Goal: Information Seeking & Learning: Learn about a topic

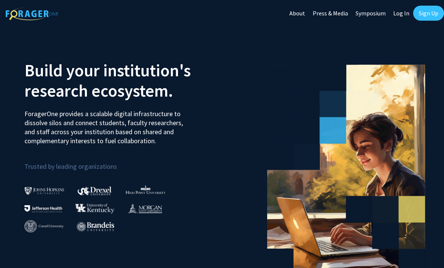
click at [15, 18] on img at bounding box center [32, 13] width 53 height 13
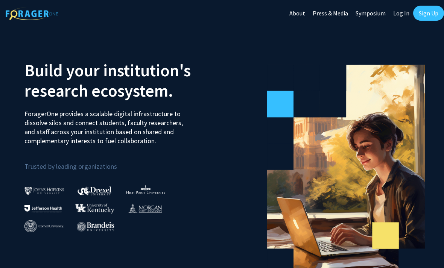
click at [28, 18] on img at bounding box center [32, 13] width 53 height 13
click at [402, 12] on link "Log In" at bounding box center [401, 13] width 24 height 26
select select
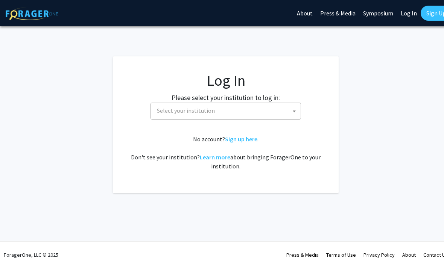
click at [274, 111] on span "Select your institution" at bounding box center [227, 110] width 147 height 15
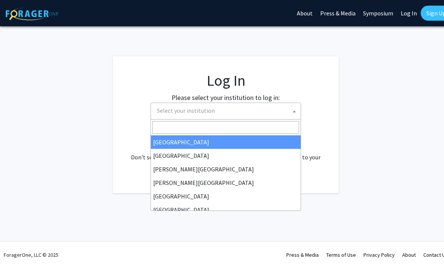
click at [233, 122] on input "Search" at bounding box center [225, 127] width 147 height 13
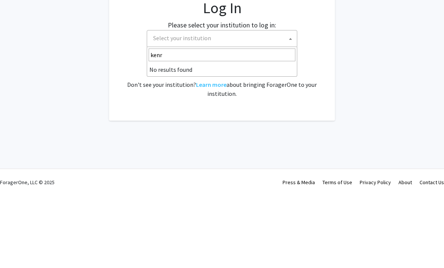
type input "[PERSON_NAME]"
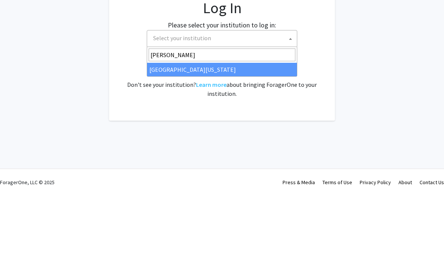
select select "13"
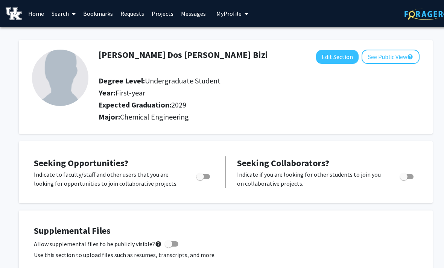
click at [41, 12] on link "Home" at bounding box center [35, 13] width 23 height 26
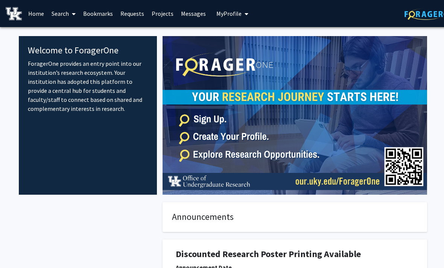
click at [69, 12] on link "Search" at bounding box center [64, 13] width 32 height 26
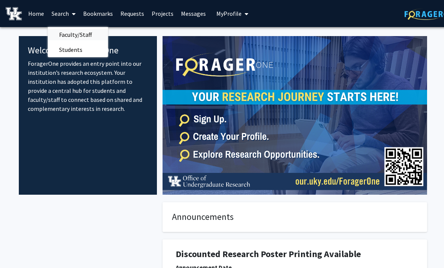
click at [85, 31] on span "Faculty/Staff" at bounding box center [75, 34] width 55 height 15
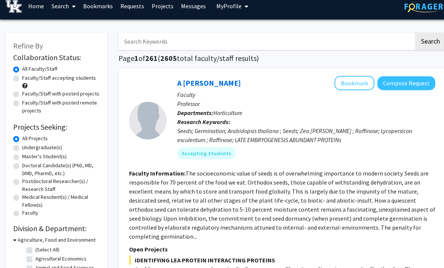
scroll to position [6, 0]
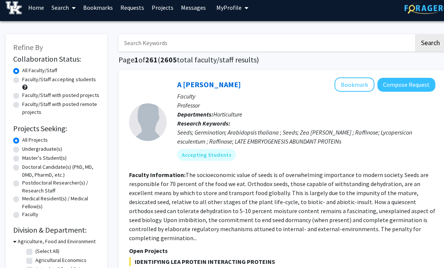
click at [50, 155] on label "Master's Student(s)" at bounding box center [44, 159] width 44 height 8
click at [27, 155] on input "Master's Student(s)" at bounding box center [24, 157] width 5 height 5
radio input "true"
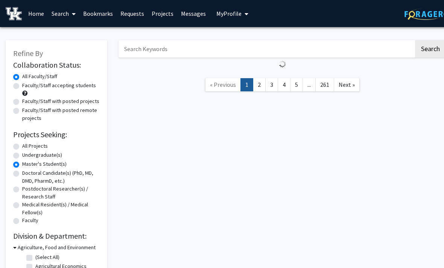
click at [50, 154] on label "Undergraduate(s)" at bounding box center [42, 155] width 40 height 8
click at [27, 154] on input "Undergraduate(s)" at bounding box center [24, 153] width 5 height 5
radio input "true"
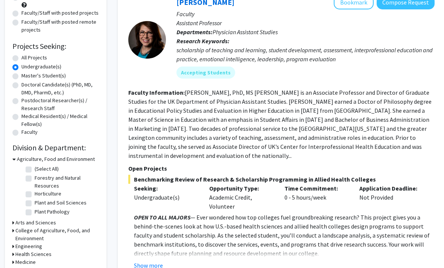
scroll to position [89, 1]
click at [159, 261] on button "Show more" at bounding box center [148, 265] width 29 height 9
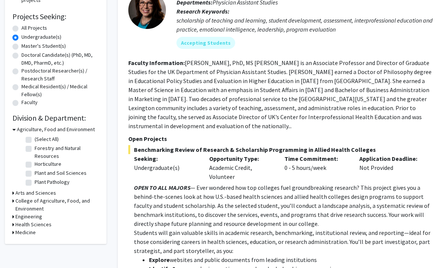
scroll to position [118, 1]
click at [84, 131] on h3 "Agriculture, Food and Environment" at bounding box center [56, 130] width 78 height 8
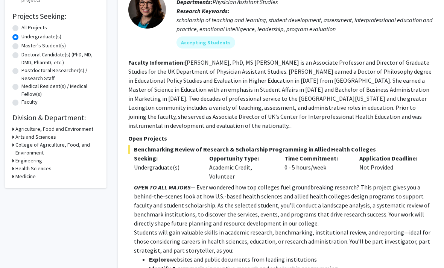
scroll to position [119, 1]
click at [34, 159] on h3 "Engineering" at bounding box center [28, 161] width 27 height 8
click at [35, 170] on label "Biomedical Engineering" at bounding box center [61, 171] width 53 height 8
click at [35, 170] on input "Biomedical Engineering" at bounding box center [37, 169] width 5 height 5
checkbox input "true"
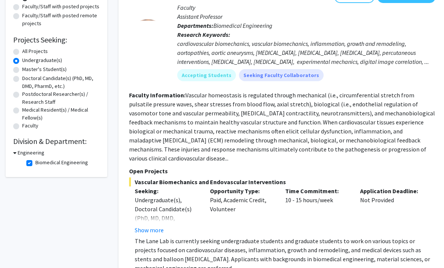
scroll to position [94, 0]
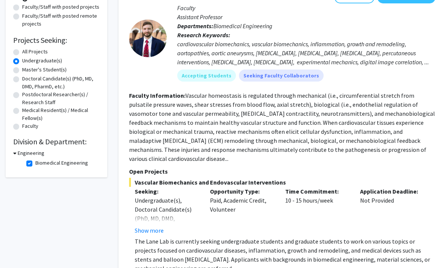
click at [40, 48] on label "All Projects" at bounding box center [35, 52] width 26 height 8
click at [27, 48] on input "All Projects" at bounding box center [24, 50] width 5 height 5
radio input "true"
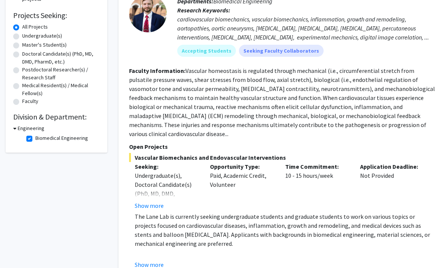
scroll to position [114, 0]
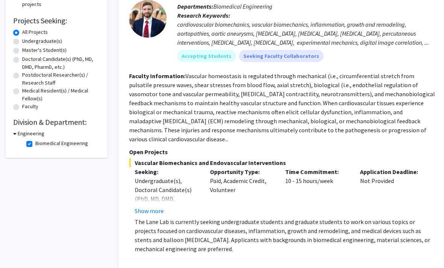
click at [25, 132] on h3 "Engineering" at bounding box center [31, 134] width 27 height 8
click at [30, 131] on h3 "Engineering" at bounding box center [29, 134] width 27 height 8
click at [51, 145] on label "Biomedical Engineering" at bounding box center [61, 144] width 53 height 8
click at [40, 144] on input "Biomedical Engineering" at bounding box center [37, 142] width 5 height 5
checkbox input "false"
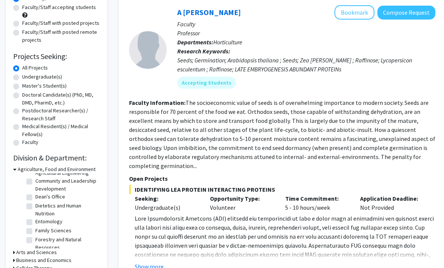
scroll to position [26, 0]
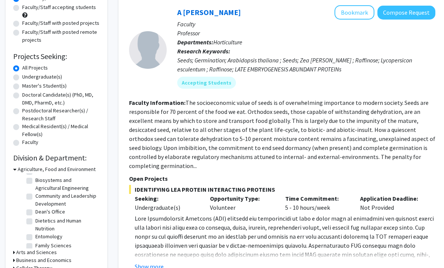
click at [83, 170] on h3 "Agriculture, Food and Environment" at bounding box center [57, 170] width 78 height 8
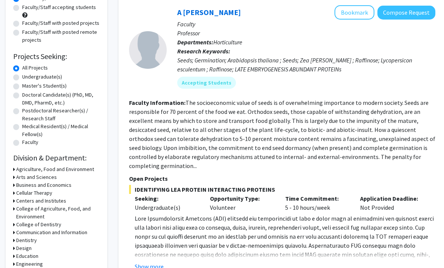
click at [47, 179] on h3 "Arts and Sciences" at bounding box center [36, 177] width 41 height 8
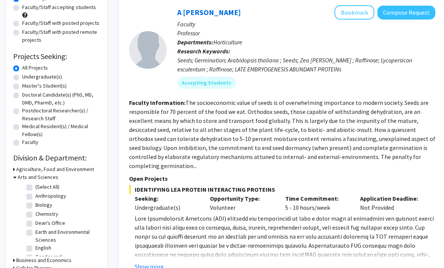
click at [47, 210] on label "Chemistry" at bounding box center [46, 214] width 23 height 8
click at [40, 210] on input "Chemistry" at bounding box center [37, 212] width 5 height 5
checkbox input "true"
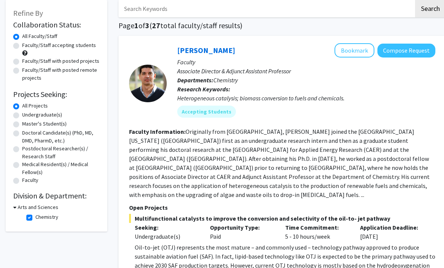
scroll to position [41, 0]
click at [51, 206] on h3 "Arts and Sciences" at bounding box center [38, 207] width 41 height 8
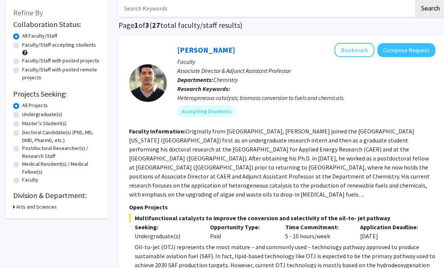
click at [50, 207] on h3 "Arts and Sciences" at bounding box center [36, 207] width 41 height 8
click at [53, 218] on label "Chemistry" at bounding box center [46, 217] width 23 height 8
click at [40, 218] on input "Chemistry" at bounding box center [37, 215] width 5 height 5
checkbox input "false"
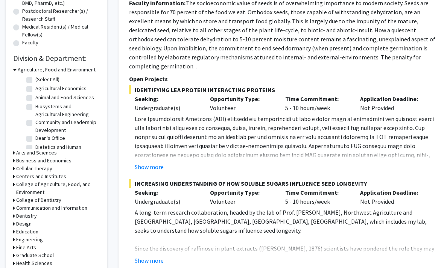
scroll to position [178, 0]
click at [51, 70] on h3 "Agriculture, Food and Environment" at bounding box center [57, 69] width 78 height 8
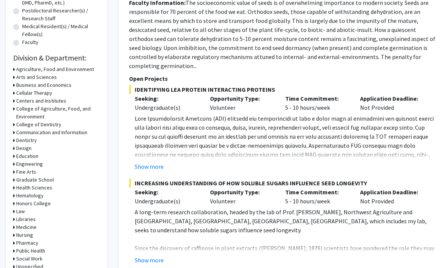
click at [47, 76] on h3 "Arts and Sciences" at bounding box center [36, 77] width 41 height 8
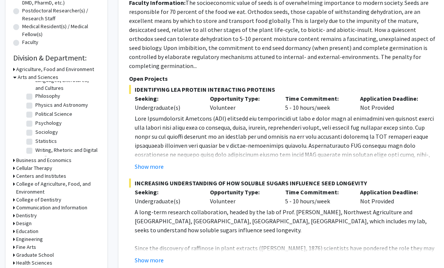
scroll to position [153, 0]
click at [46, 169] on h3 "Cellular Therapy" at bounding box center [34, 168] width 36 height 8
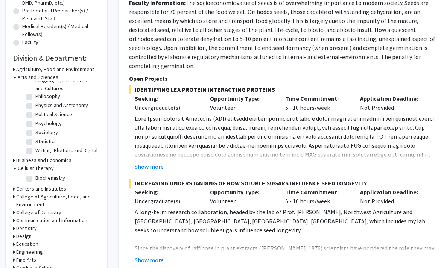
click at [55, 191] on h3 "Centers and Institutes" at bounding box center [41, 189] width 50 height 8
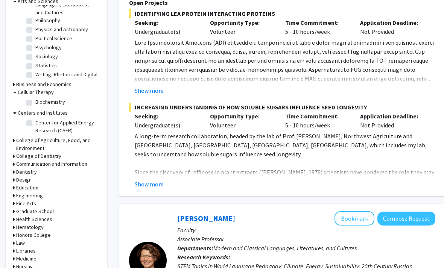
scroll to position [253, 0]
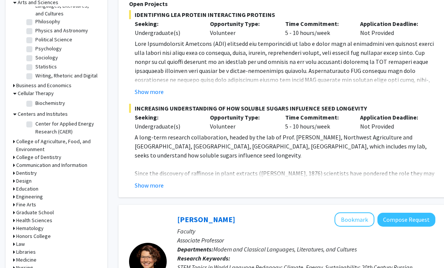
click at [56, 103] on label "Biochemistry" at bounding box center [50, 104] width 30 height 8
click at [40, 103] on input "Biochemistry" at bounding box center [37, 102] width 5 height 5
checkbox input "true"
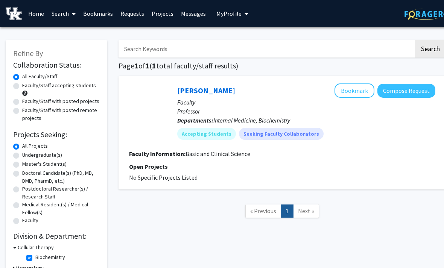
click at [209, 82] on div "Reinhold Munker Bookmark Compose Request Faculty Professor Departments: Interna…" at bounding box center [282, 133] width 327 height 114
click at [156, 116] on div at bounding box center [148, 115] width 38 height 38
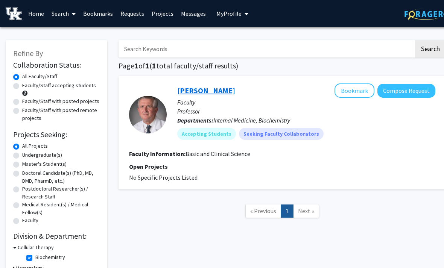
click at [205, 93] on link "Reinhold Munker" at bounding box center [206, 90] width 58 height 9
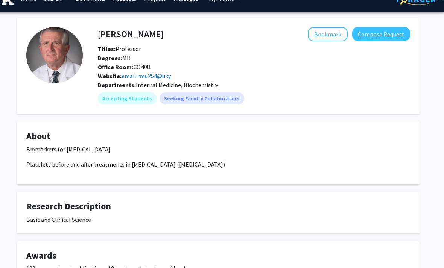
scroll to position [0, 8]
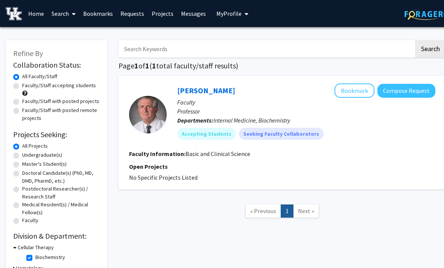
click at [52, 155] on label "Undergraduate(s)" at bounding box center [42, 155] width 40 height 8
click at [27, 155] on input "Undergraduate(s)" at bounding box center [24, 153] width 5 height 5
radio input "true"
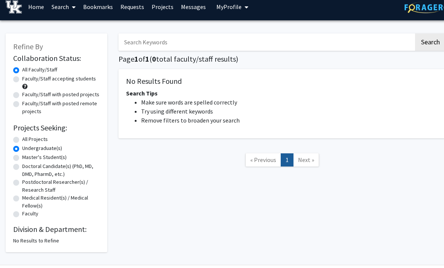
scroll to position [6, 0]
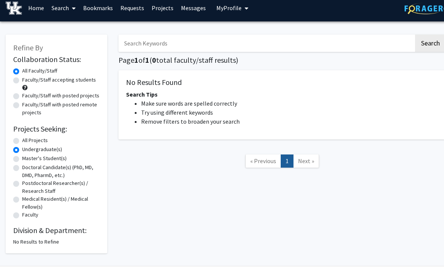
click at [59, 238] on div "No Results to Refine" at bounding box center [56, 242] width 87 height 8
click at [45, 141] on label "All Projects" at bounding box center [35, 141] width 26 height 8
click at [27, 141] on input "All Projects" at bounding box center [24, 139] width 5 height 5
radio input "true"
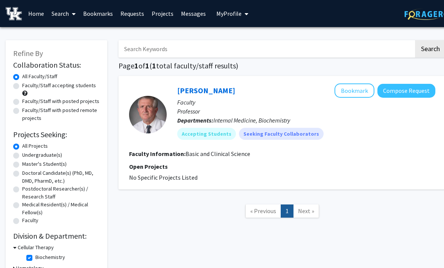
click at [49, 158] on label "Undergraduate(s)" at bounding box center [42, 155] width 40 height 8
click at [27, 156] on input "Undergraduate(s)" at bounding box center [24, 153] width 5 height 5
radio input "true"
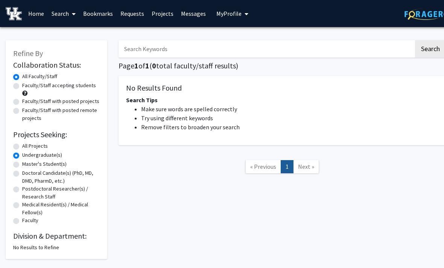
click at [48, 140] on form "Collaboration Status: Collaboration Status All Faculty/Staff Collaboration Stat…" at bounding box center [56, 143] width 87 height 165
click at [41, 144] on label "All Projects" at bounding box center [35, 146] width 26 height 8
click at [27, 144] on input "All Projects" at bounding box center [24, 144] width 5 height 5
radio input "true"
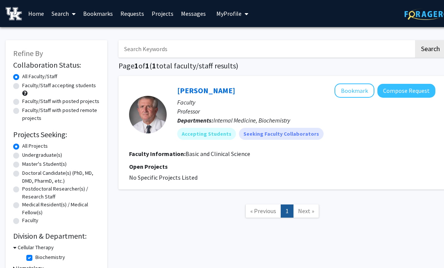
click at [43, 260] on label "Biochemistry" at bounding box center [50, 258] width 30 height 8
click at [40, 258] on input "Biochemistry" at bounding box center [37, 256] width 5 height 5
checkbox input "false"
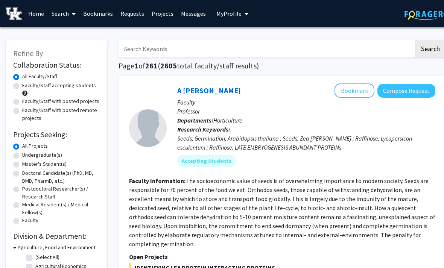
click at [49, 157] on label "Undergraduate(s)" at bounding box center [42, 155] width 40 height 8
click at [27, 156] on input "Undergraduate(s)" at bounding box center [24, 153] width 5 height 5
radio input "true"
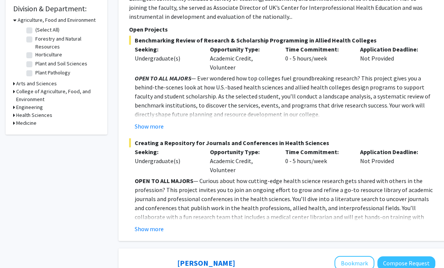
click at [46, 83] on h3 "Arts and Sciences" at bounding box center [36, 84] width 41 height 8
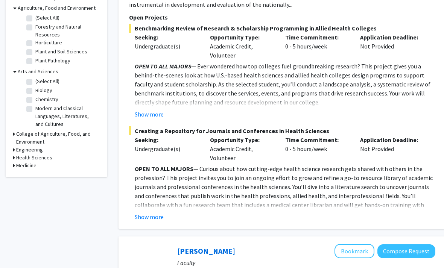
click at [64, 134] on h3 "College of Agriculture, Food, and Environment" at bounding box center [58, 139] width 84 height 16
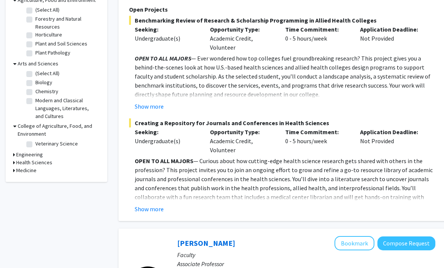
click at [30, 153] on h3 "Engineering" at bounding box center [29, 155] width 27 height 8
click at [43, 175] on h3 "Health Sciences" at bounding box center [34, 176] width 36 height 8
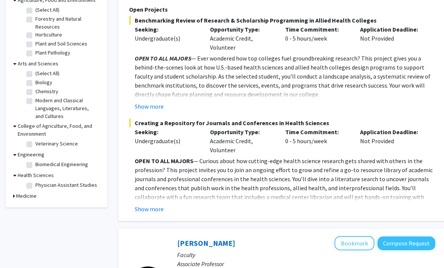
click at [24, 197] on h3 "Medicine" at bounding box center [26, 196] width 20 height 8
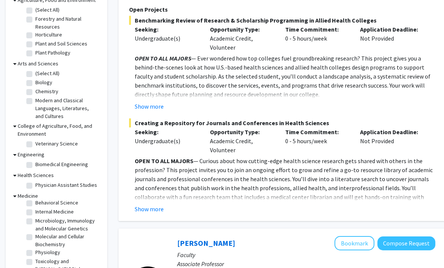
scroll to position [12, 0]
click at [60, 241] on label "Molecular and Cellular Biochemistry" at bounding box center [66, 241] width 62 height 16
click at [40, 238] on input "Molecular and Cellular Biochemistry" at bounding box center [37, 235] width 5 height 5
checkbox input "true"
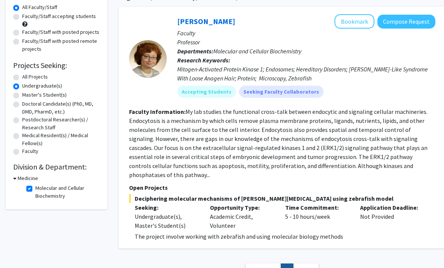
scroll to position [55, 0]
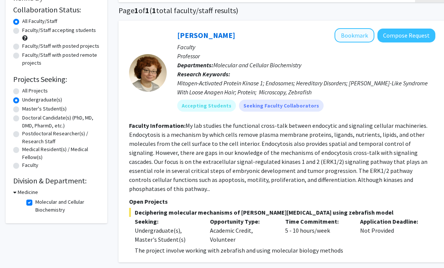
click at [344, 35] on button "Bookmark" at bounding box center [354, 35] width 40 height 14
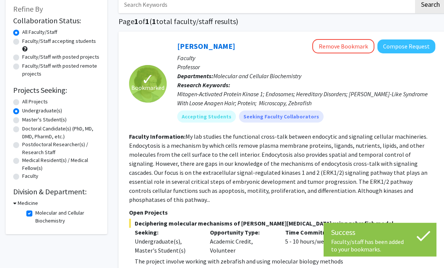
scroll to position [50, 0]
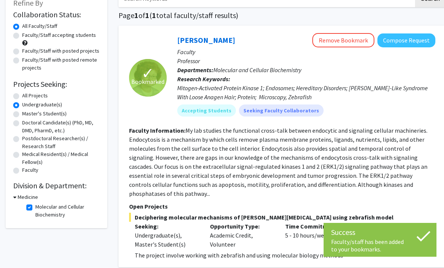
click at [36, 215] on label "Molecular and Cellular Biochemistry" at bounding box center [66, 211] width 62 height 16
click at [36, 208] on input "Molecular and Cellular Biochemistry" at bounding box center [37, 205] width 5 height 5
checkbox input "false"
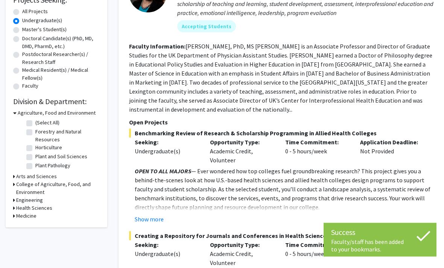
scroll to position [134, 0]
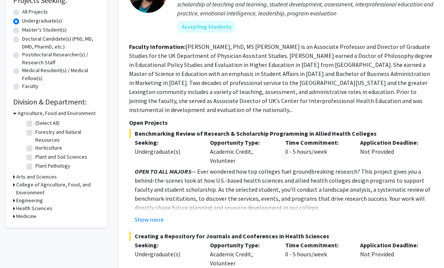
click at [62, 184] on h3 "College of Agriculture, Food, and Environment" at bounding box center [58, 189] width 84 height 16
click at [43, 178] on h3 "Arts and Sciences" at bounding box center [36, 177] width 41 height 8
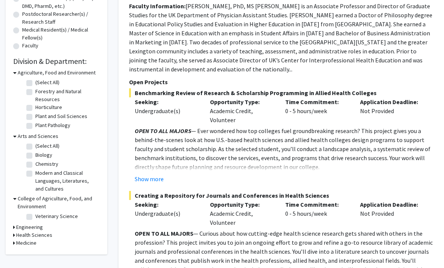
scroll to position [181, 0]
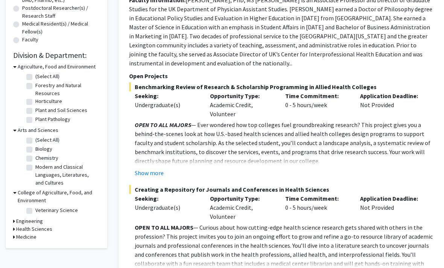
click at [52, 160] on label "Chemistry" at bounding box center [46, 159] width 23 height 8
click at [40, 160] on input "Chemistry" at bounding box center [37, 157] width 5 height 5
checkbox input "true"
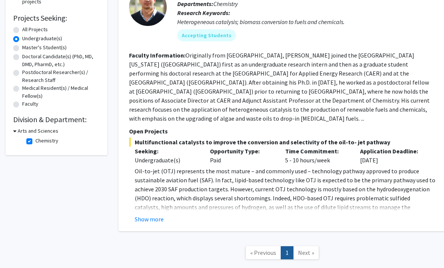
scroll to position [117, 0]
click at [148, 201] on p "Oil-to-jet (OTJ) represents the most mature – and commonly used – technology pa…" at bounding box center [285, 189] width 301 height 45
click at [155, 215] on button "Show more" at bounding box center [149, 219] width 29 height 9
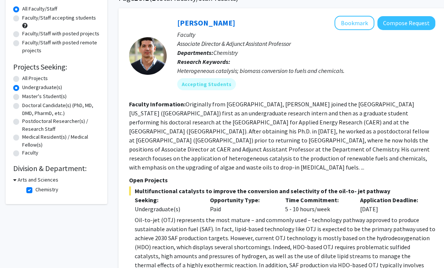
scroll to position [68, 0]
click at [358, 23] on button "Bookmark" at bounding box center [354, 22] width 40 height 14
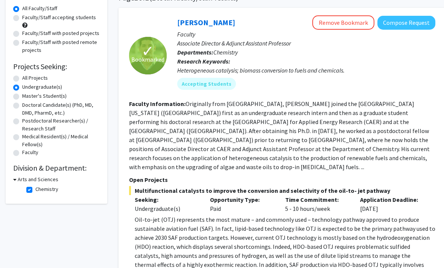
click at [38, 191] on label "Chemistry" at bounding box center [46, 189] width 23 height 8
click at [38, 190] on input "Chemistry" at bounding box center [37, 187] width 5 height 5
checkbox input "false"
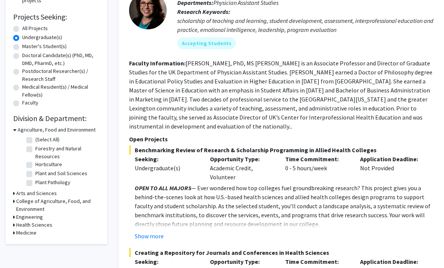
click at [47, 193] on h3 "Arts and Sciences" at bounding box center [36, 194] width 41 height 8
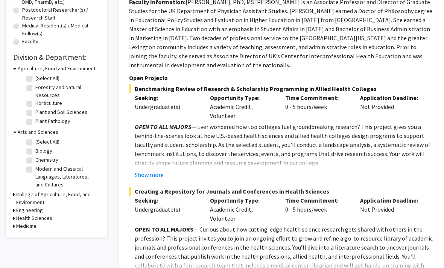
scroll to position [179, 0]
click at [66, 195] on h3 "College of Agriculture, Food, and Environment" at bounding box center [58, 199] width 84 height 16
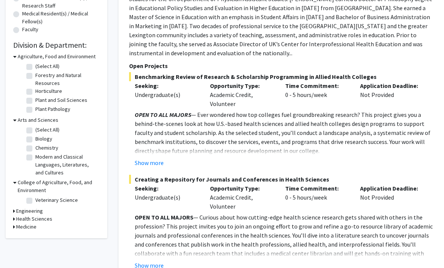
click at [65, 191] on h3 "College of Agriculture, Food, and Environment" at bounding box center [59, 187] width 82 height 16
click at [43, 207] on h3 "Health Sciences" at bounding box center [34, 206] width 36 height 8
click at [45, 206] on h3 "Health Sciences" at bounding box center [36, 206] width 36 height 8
click at [32, 216] on h3 "Medicine" at bounding box center [26, 214] width 20 height 8
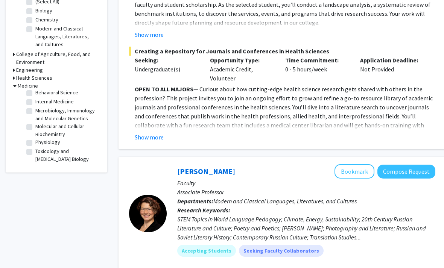
scroll to position [12, 0]
click at [57, 160] on label "Toxicology and Cancer Biology" at bounding box center [66, 156] width 62 height 16
click at [40, 153] on input "Toxicology and Cancer Biology" at bounding box center [37, 150] width 5 height 5
checkbox input "true"
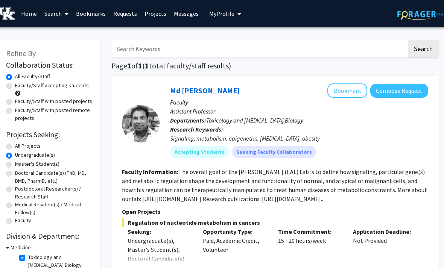
scroll to position [0, 7]
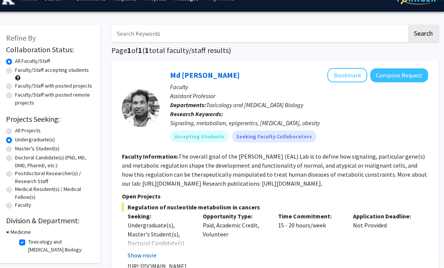
click at [149, 253] on button "Show more" at bounding box center [142, 255] width 29 height 9
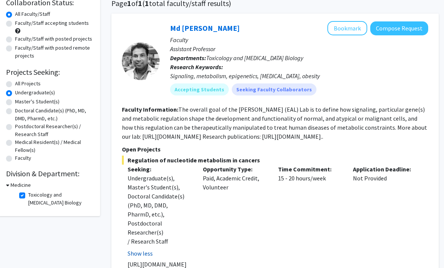
scroll to position [62, 7]
click at [342, 31] on button "Bookmark" at bounding box center [347, 28] width 40 height 14
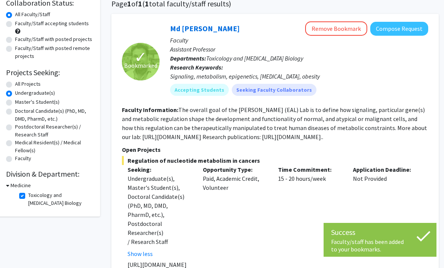
click at [59, 199] on label "Toxicology and Cancer Biology" at bounding box center [59, 200] width 62 height 16
click at [33, 196] on input "Toxicology and Cancer Biology" at bounding box center [30, 194] width 5 height 5
checkbox input "false"
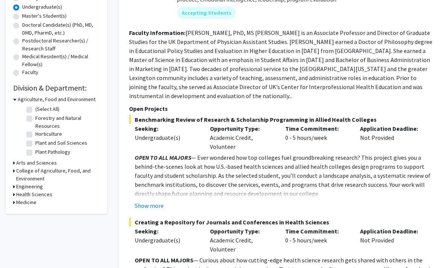
scroll to position [148, 0]
click at [35, 203] on h3 "Medicine" at bounding box center [26, 203] width 20 height 8
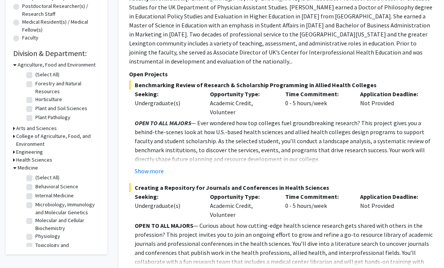
scroll to position [184, 0]
click at [40, 160] on h3 "Health Sciences" at bounding box center [34, 159] width 36 height 8
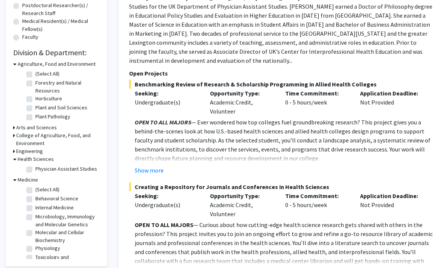
click at [39, 143] on h3 "College of Agriculture, Food, and Environment" at bounding box center [58, 140] width 84 height 16
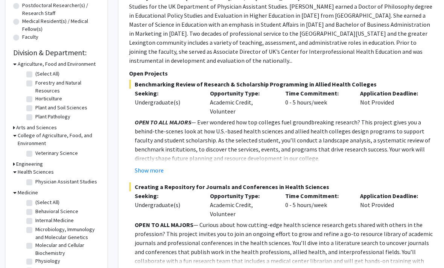
click at [47, 127] on h3 "Arts and Sciences" at bounding box center [36, 128] width 41 height 8
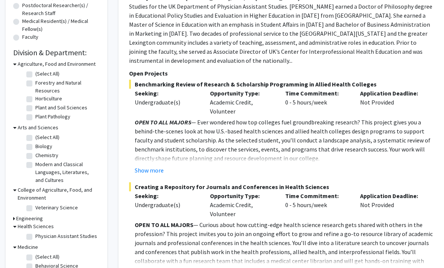
click at [39, 147] on label "Biology" at bounding box center [43, 147] width 17 height 8
click at [39, 147] on input "Biology" at bounding box center [37, 145] width 5 height 5
checkbox input "true"
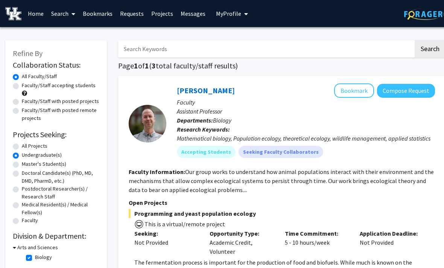
click at [242, 16] on span "My profile dropdown to access profile and logout" at bounding box center [245, 14] width 7 height 26
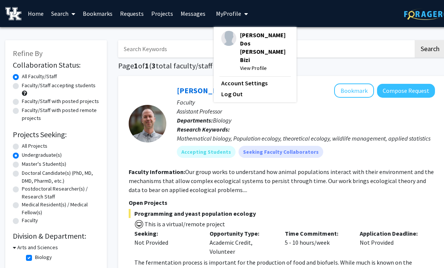
click at [98, 11] on link "Bookmarks" at bounding box center [97, 13] width 37 height 26
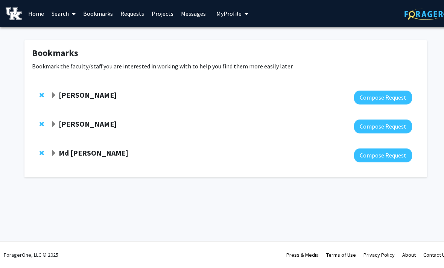
click at [56, 96] on span "Expand Emilia Galperin Bookmark" at bounding box center [54, 96] width 6 height 6
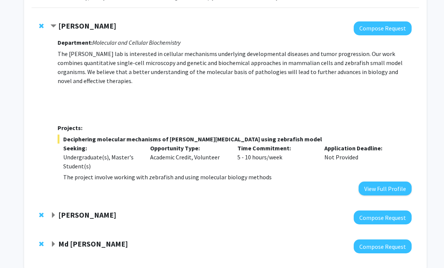
scroll to position [69, 0]
click at [117, 218] on strong "Eduardo Santillan-Jimenez" at bounding box center [88, 214] width 58 height 9
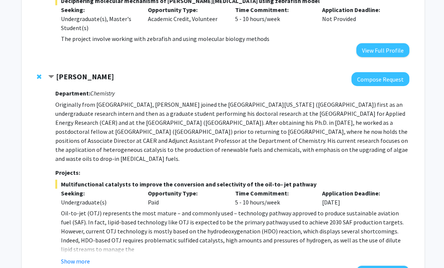
scroll to position [208, 3]
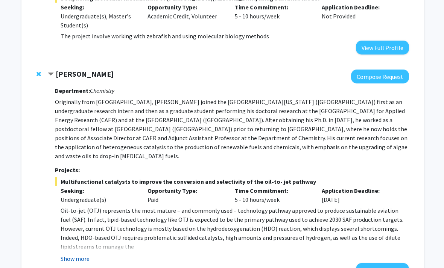
click at [87, 254] on button "Show more" at bounding box center [75, 258] width 29 height 9
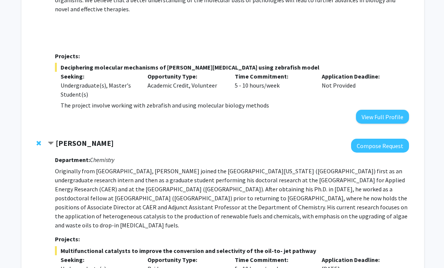
scroll to position [141, 3]
click at [38, 141] on span "Remove Eduardo Santillan-Jimenez from bookmarks" at bounding box center [38, 144] width 5 height 6
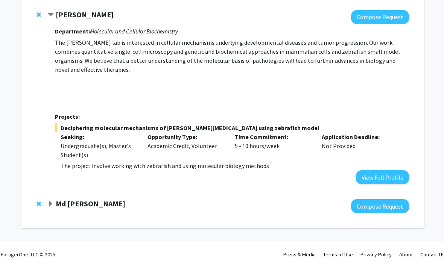
scroll to position [79, 3]
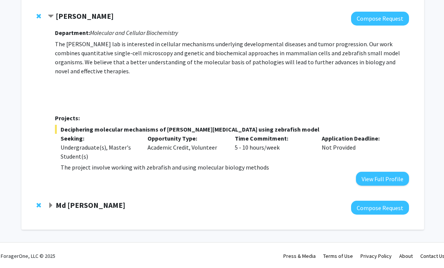
click at [79, 206] on strong "Md Eunus Ali" at bounding box center [91, 205] width 70 height 9
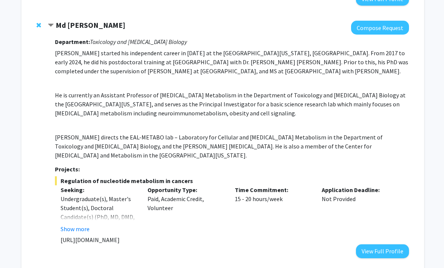
scroll to position [269, 3]
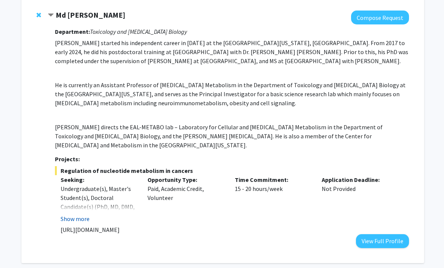
click at [70, 214] on button "Show more" at bounding box center [75, 218] width 29 height 9
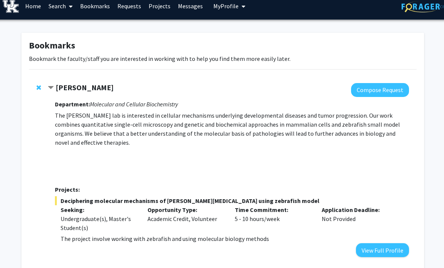
scroll to position [0, 3]
